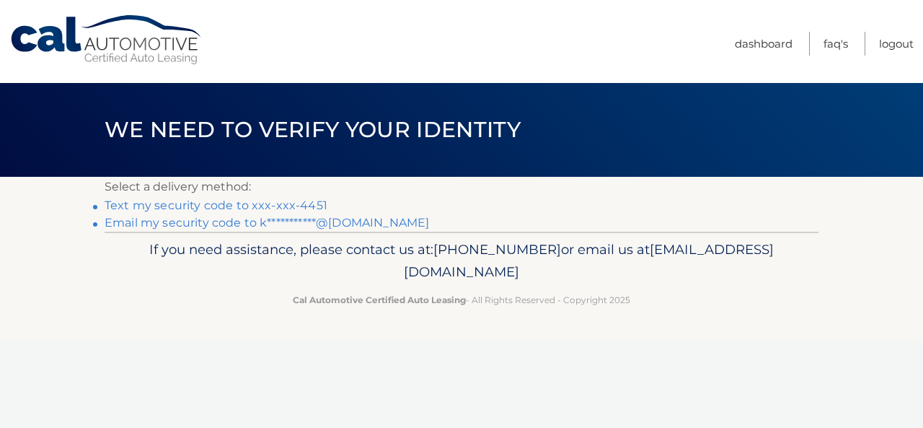
click at [251, 224] on link "**********" at bounding box center [267, 223] width 324 height 14
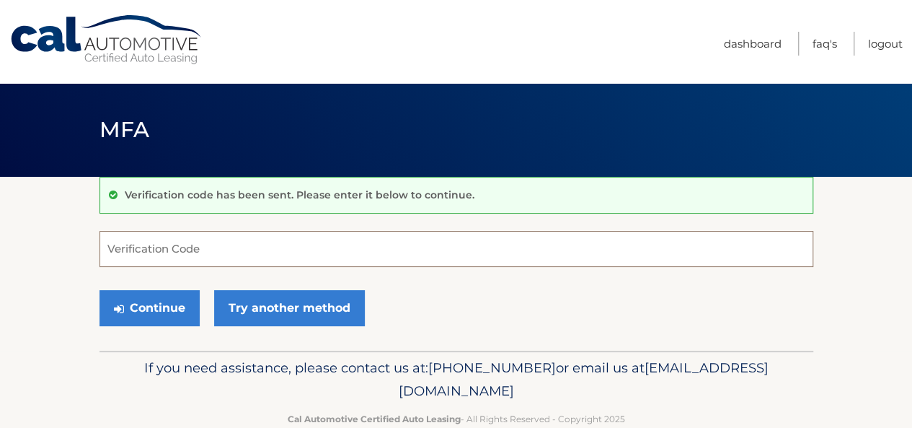
click at [280, 247] on input "Verification Code" at bounding box center [456, 249] width 714 height 36
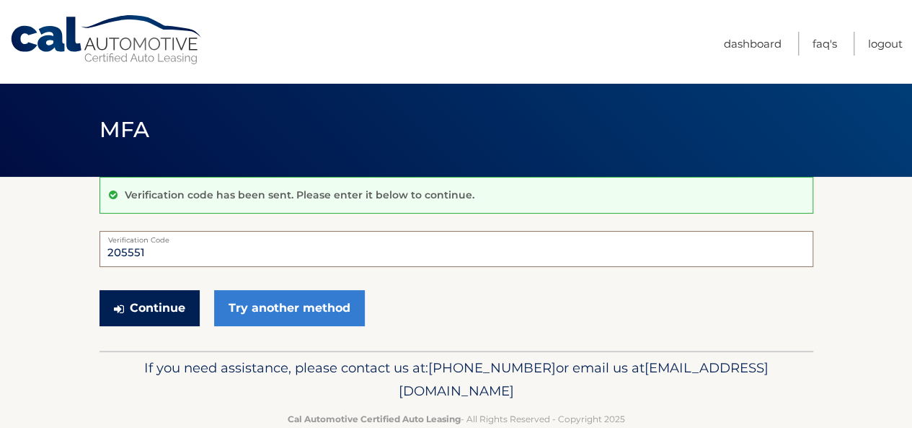
type input "205551"
click at [149, 306] on button "Continue" at bounding box center [149, 308] width 100 height 36
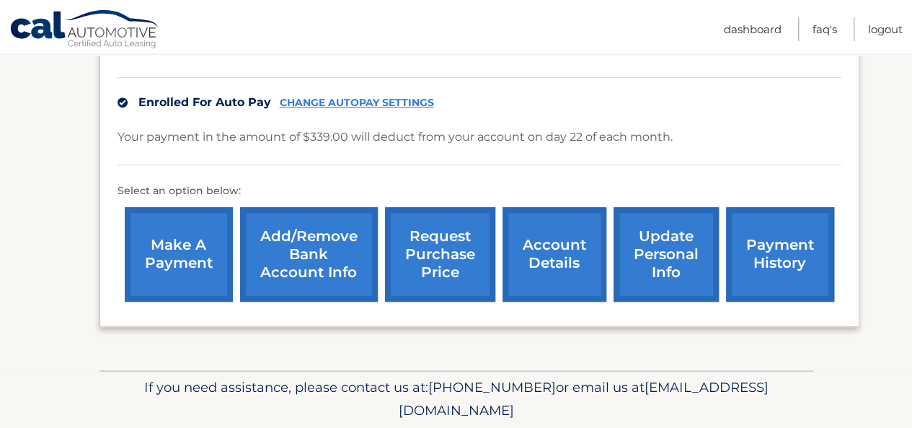
scroll to position [389, 0]
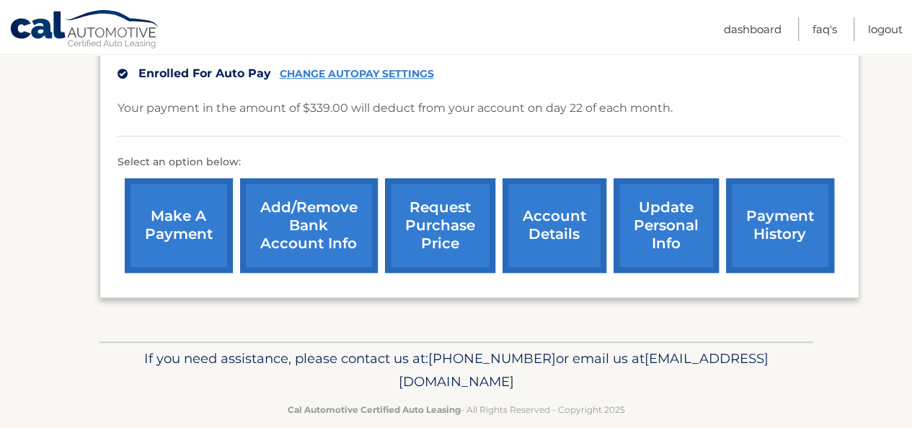
click at [558, 205] on link "account details" at bounding box center [555, 225] width 104 height 94
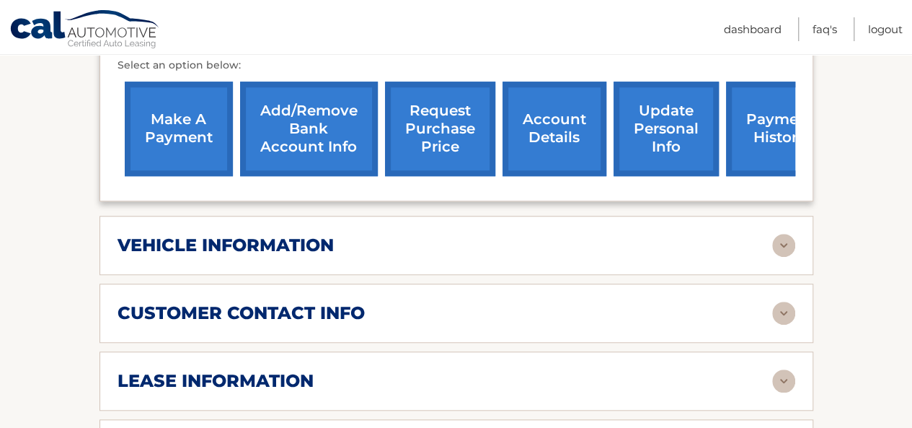
scroll to position [577, 0]
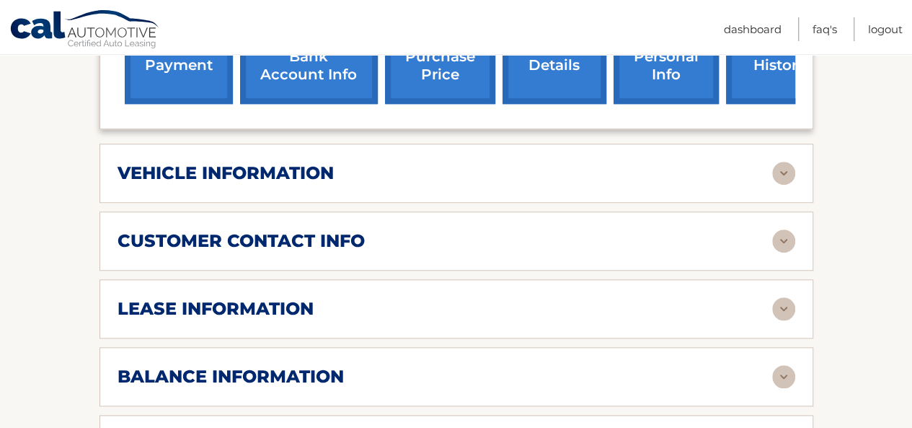
click at [782, 297] on img at bounding box center [783, 308] width 23 height 23
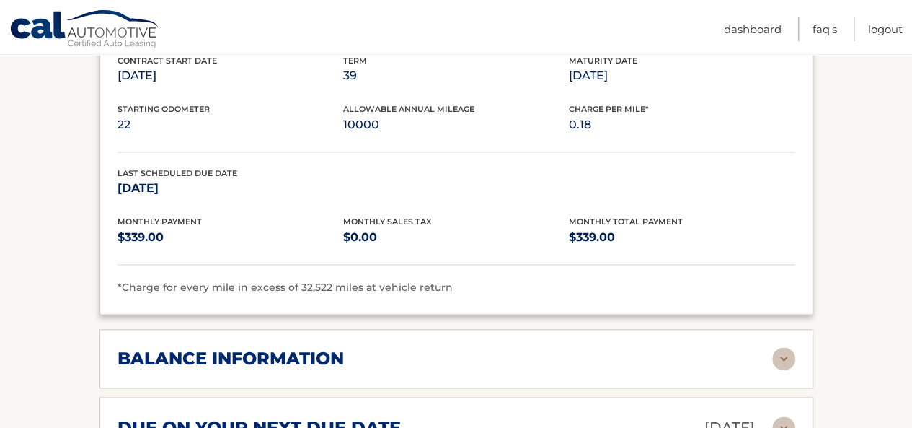
scroll to position [937, 0]
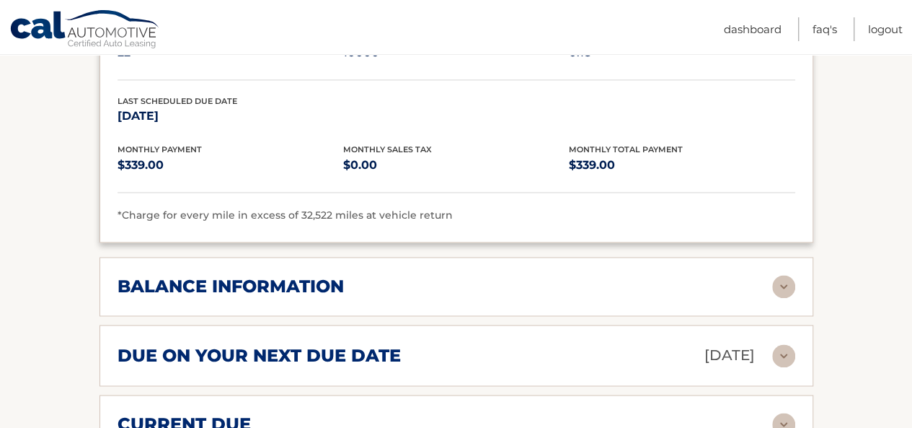
click at [787, 275] on img at bounding box center [783, 286] width 23 height 23
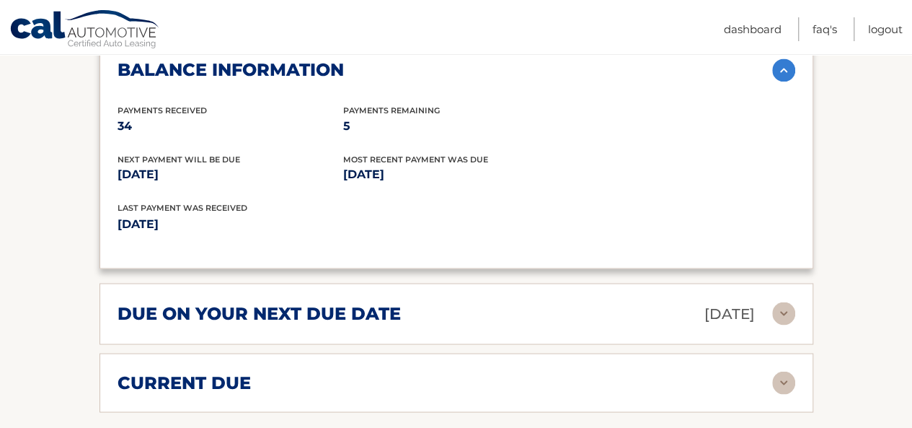
scroll to position [1226, 0]
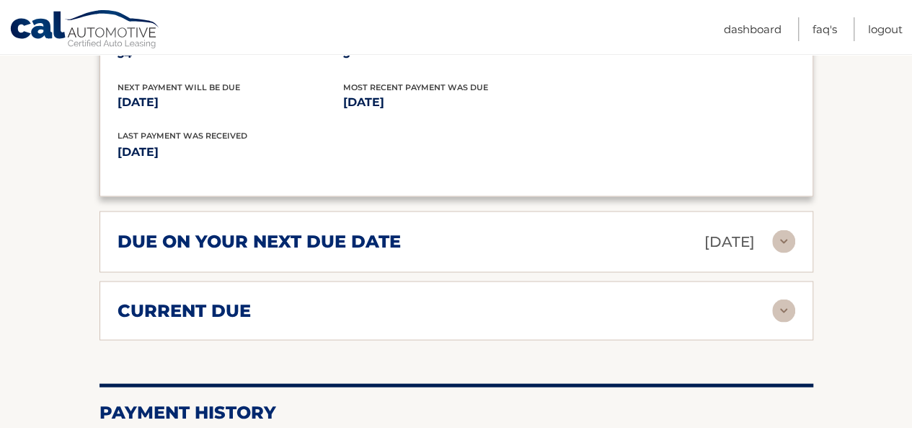
click at [786, 298] on img at bounding box center [783, 309] width 23 height 23
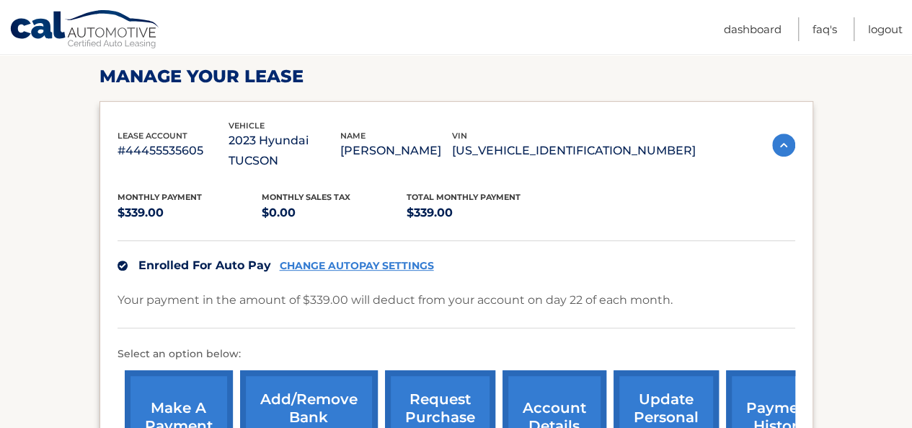
scroll to position [288, 0]
